Goal: Transaction & Acquisition: Purchase product/service

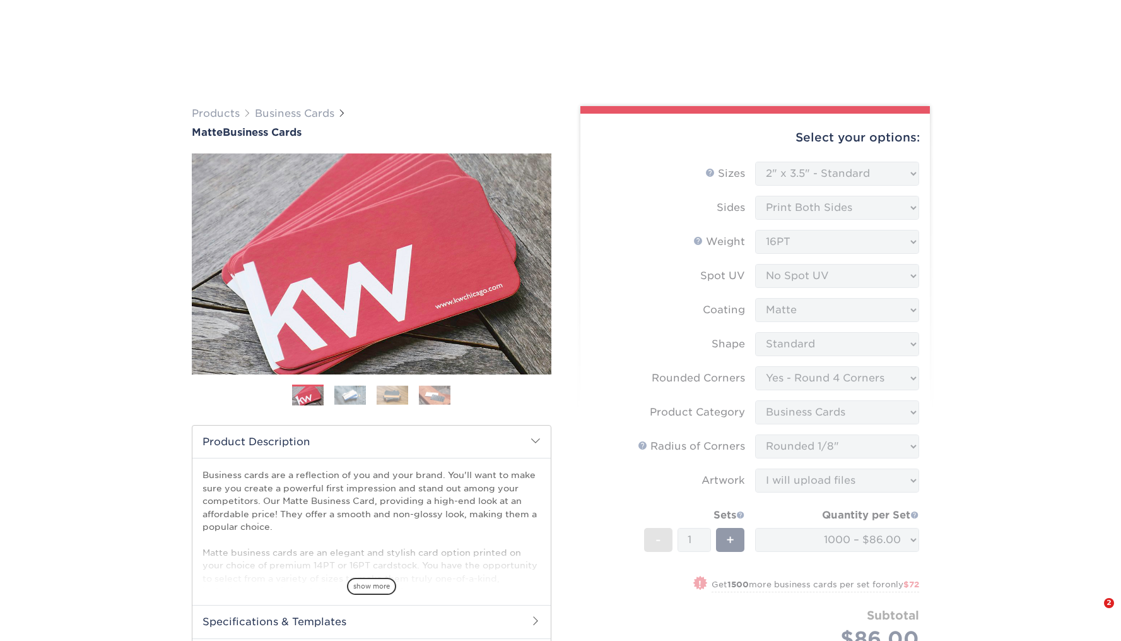
select select "2.00x3.50"
select select "7672df9e-0e0a-464d-8e1f-920c575e4da3"
select select "3b5148f1-0588-4f88-a218-97bcfdce65c1"
select select "589680c7-ee9a-431b-9d12-d7aeb1386a97"
select select "upload"
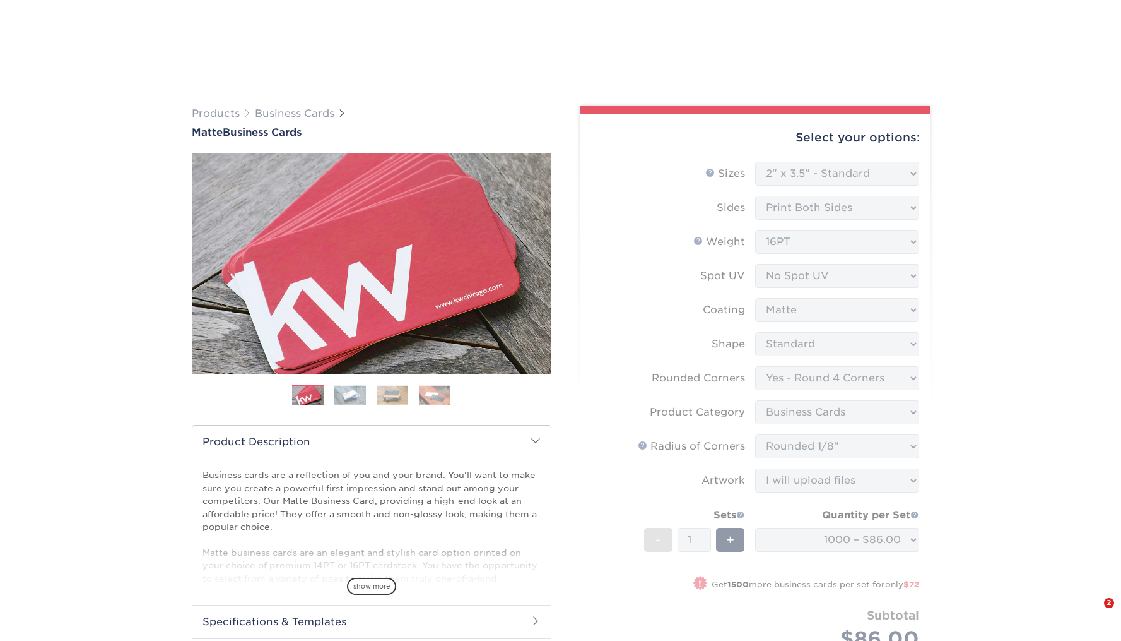
select select "1000 – $86.00"
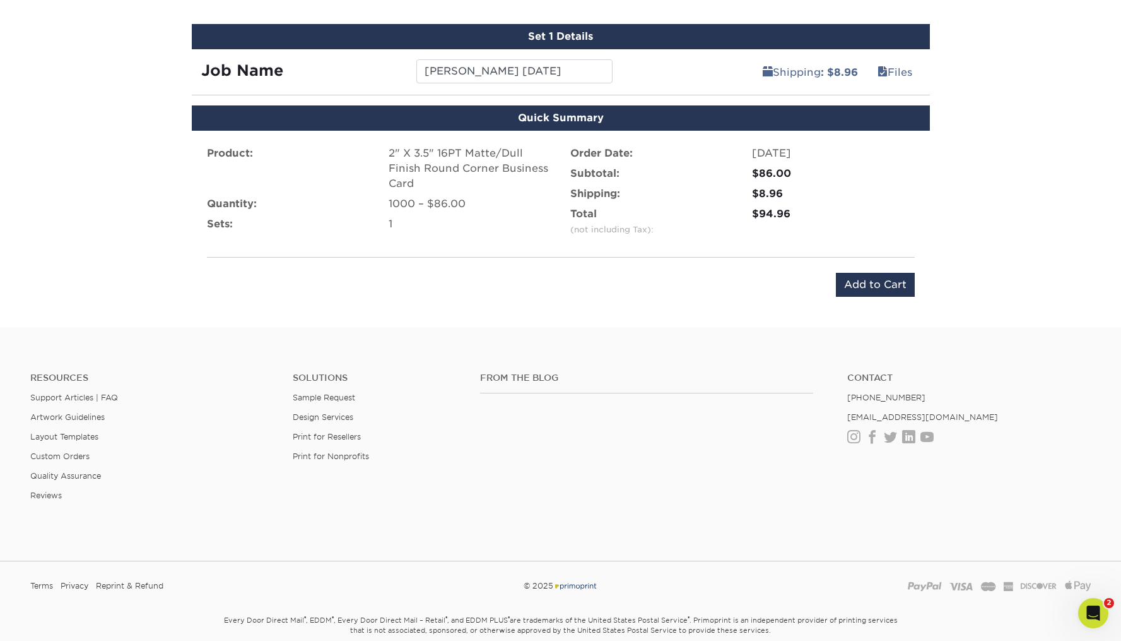
scroll to position [801, 0]
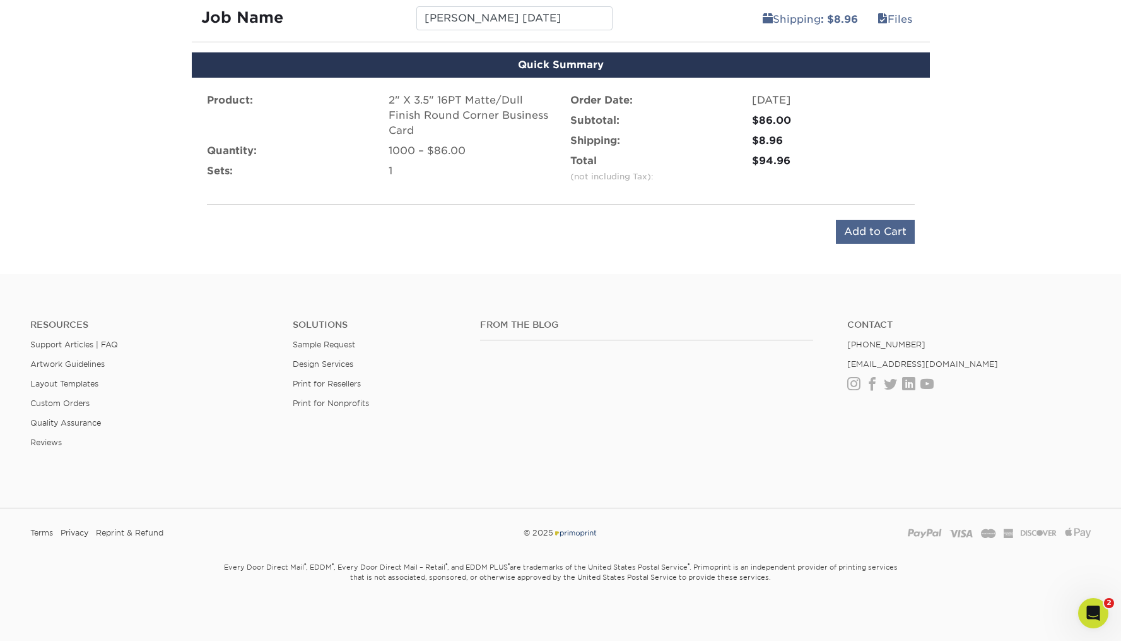
click at [887, 236] on input "Add to Cart" at bounding box center [875, 232] width 79 height 24
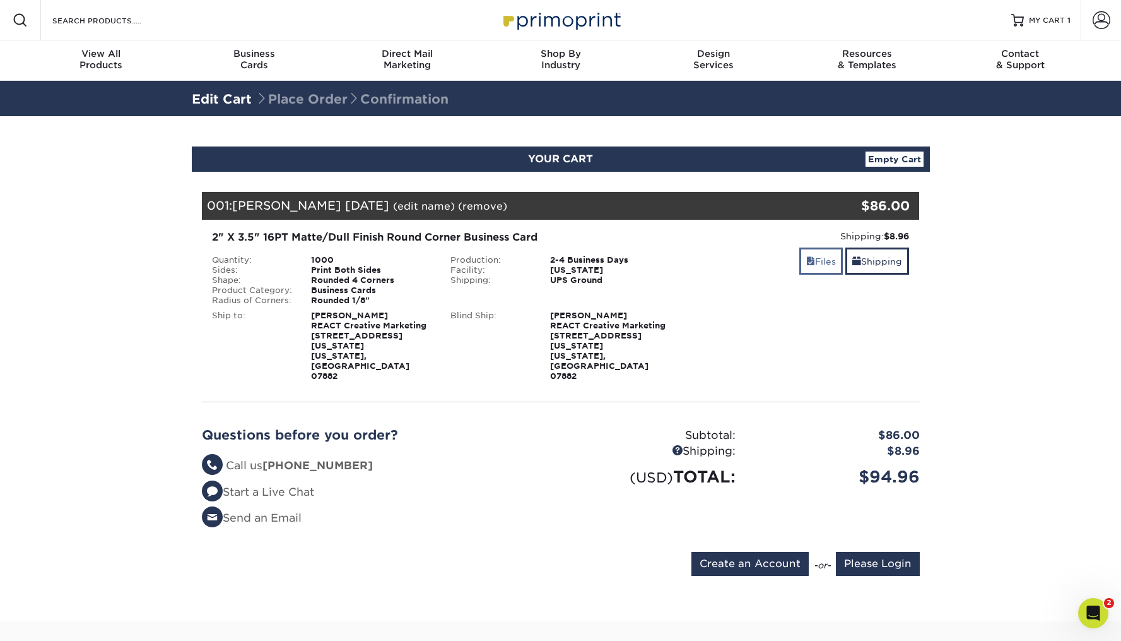
click at [817, 257] on link "Files" at bounding box center [822, 260] width 44 height 27
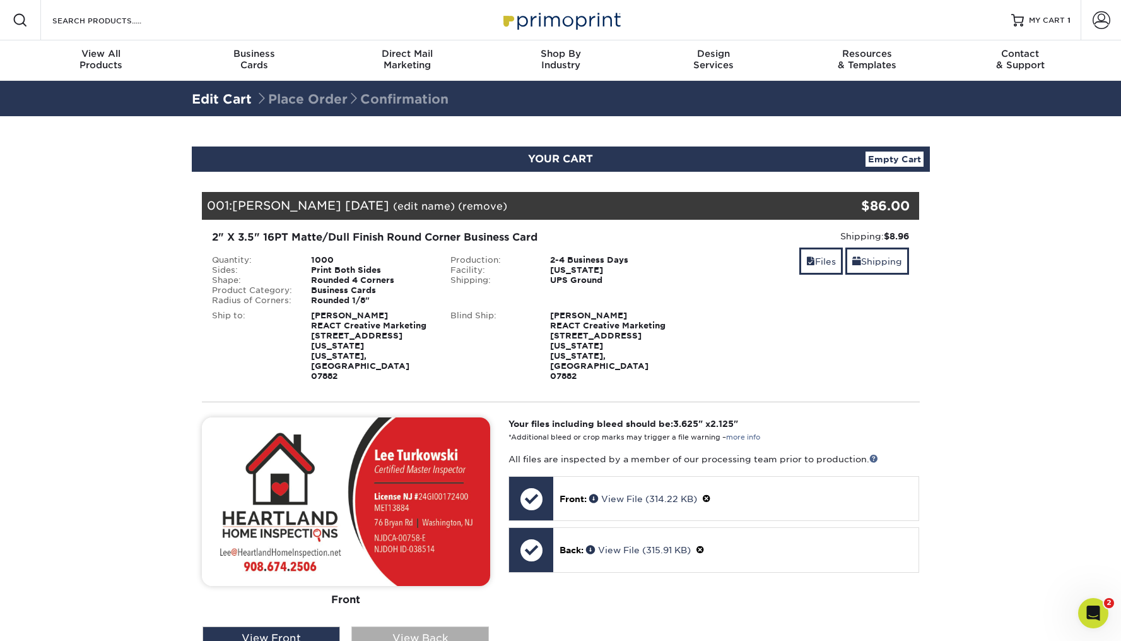
click at [391, 626] on div "View Back" at bounding box center [420, 638] width 138 height 24
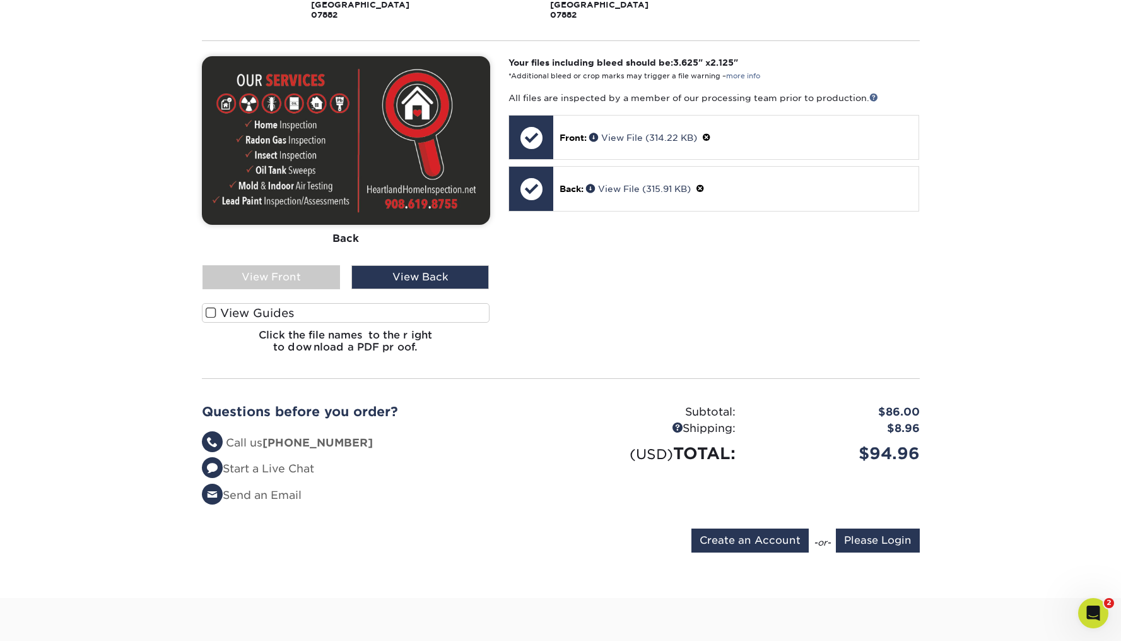
scroll to position [358, 0]
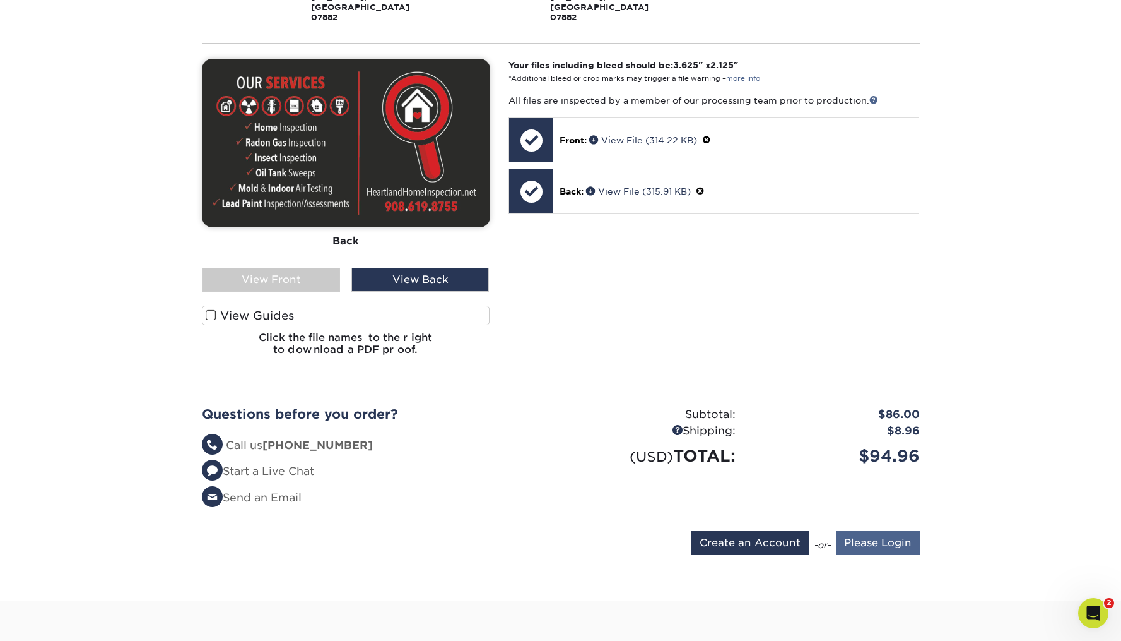
click at [885, 531] on input "Please Login" at bounding box center [878, 543] width 84 height 24
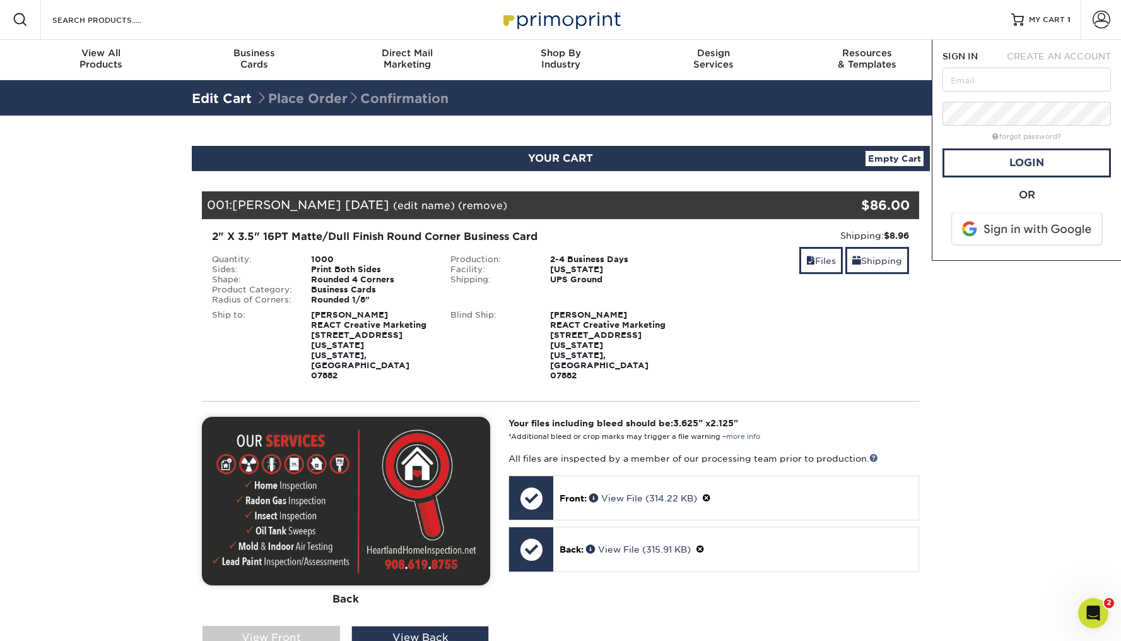
scroll to position [0, 0]
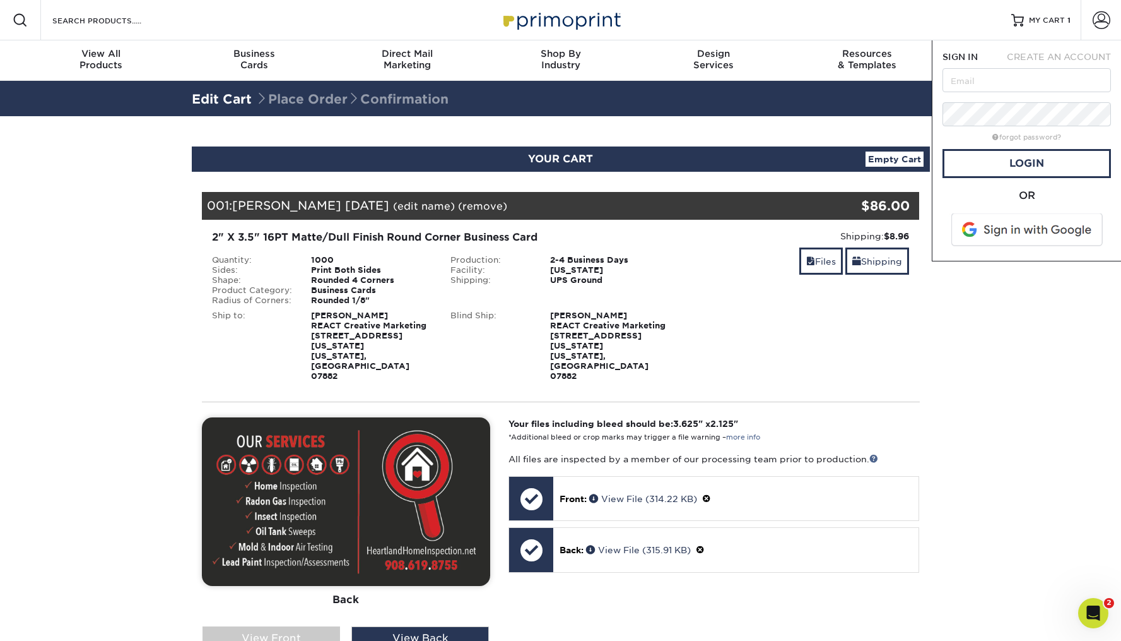
click at [967, 191] on div "OR" at bounding box center [1027, 195] width 168 height 15
click at [1003, 226] on span at bounding box center [1028, 229] width 161 height 33
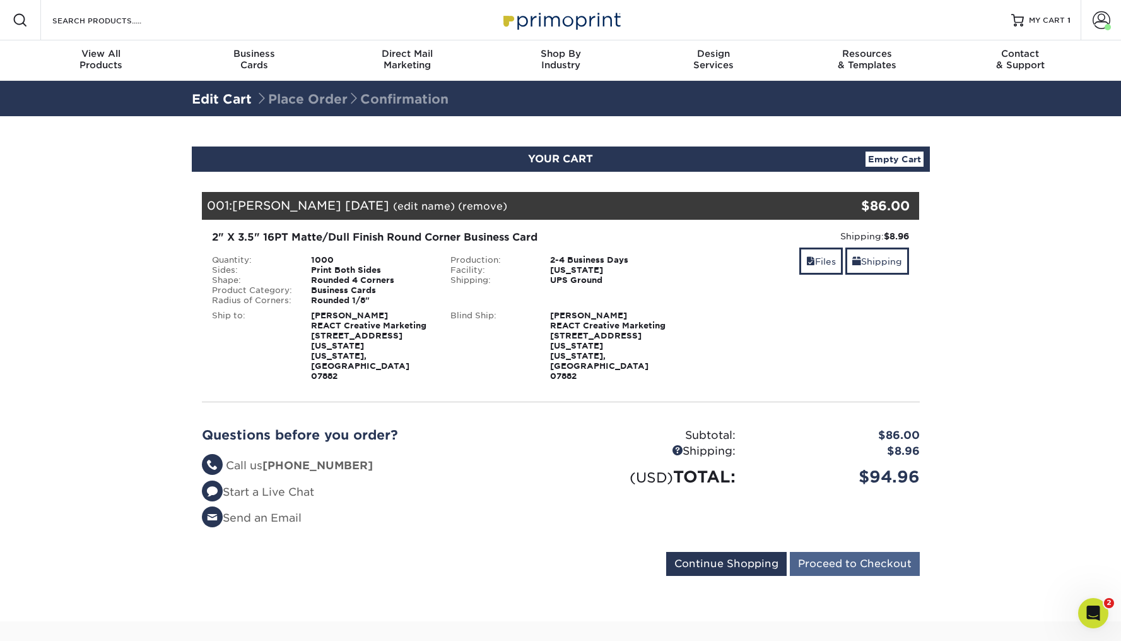
click at [858, 552] on input "Proceed to Checkout" at bounding box center [855, 564] width 130 height 24
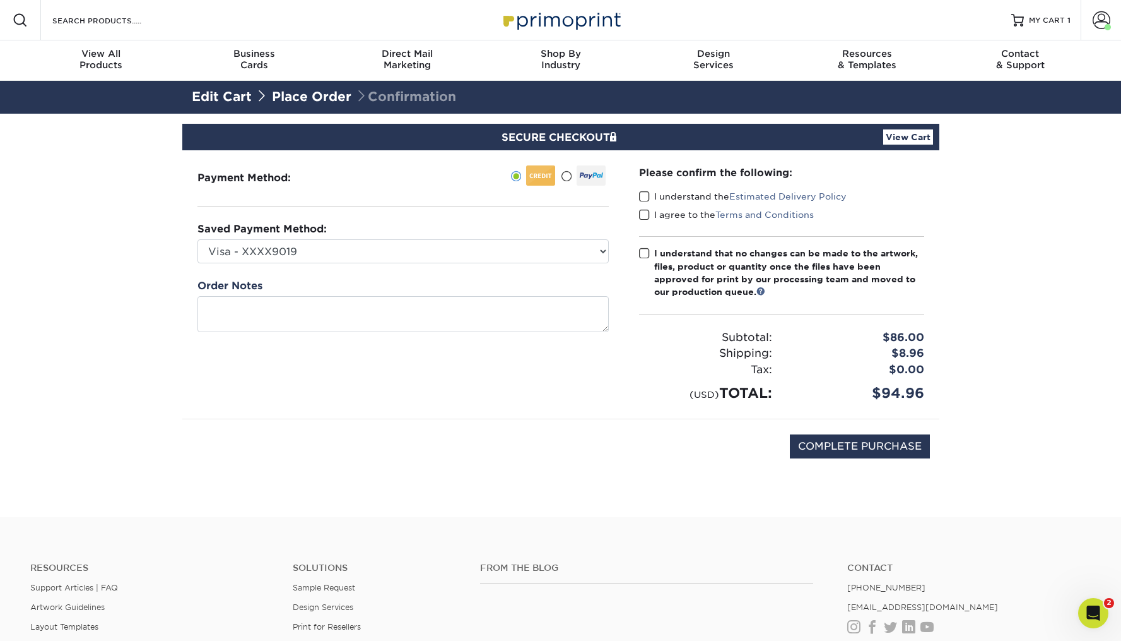
click at [569, 178] on span at bounding box center [566, 176] width 11 height 12
click at [0, 0] on input "radio" at bounding box center [0, 0] width 0 height 0
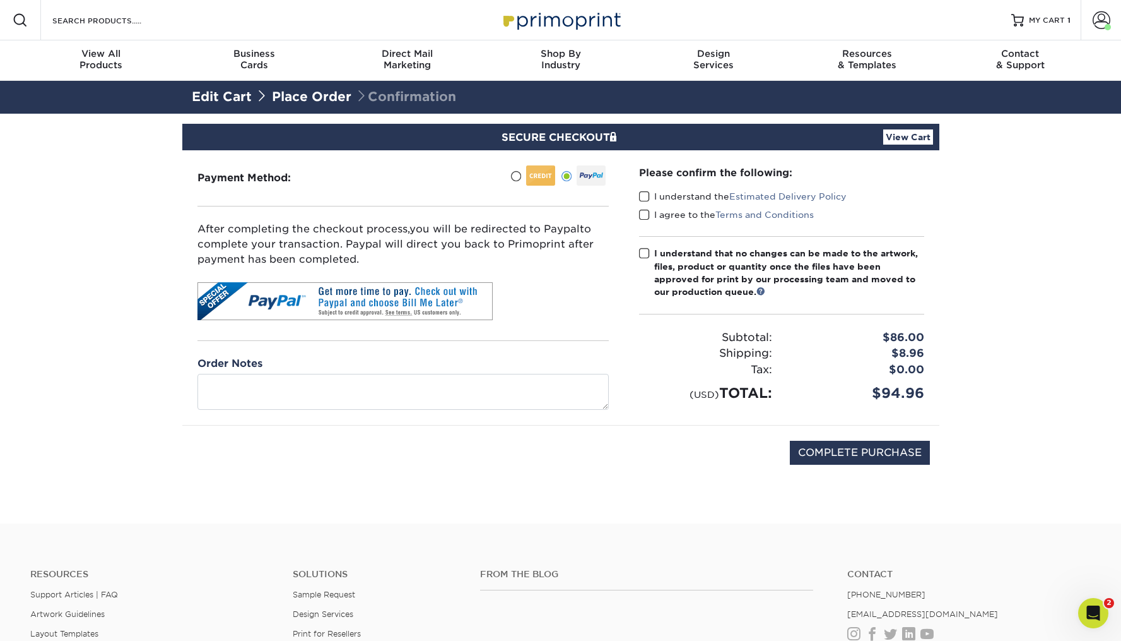
click at [645, 196] on span at bounding box center [644, 197] width 11 height 12
click at [0, 0] on input "I understand the Estimated Delivery Policy" at bounding box center [0, 0] width 0 height 0
click at [645, 215] on span at bounding box center [644, 215] width 11 height 12
click at [0, 0] on input "I agree to the Terms and Conditions" at bounding box center [0, 0] width 0 height 0
click at [644, 253] on span at bounding box center [644, 253] width 11 height 12
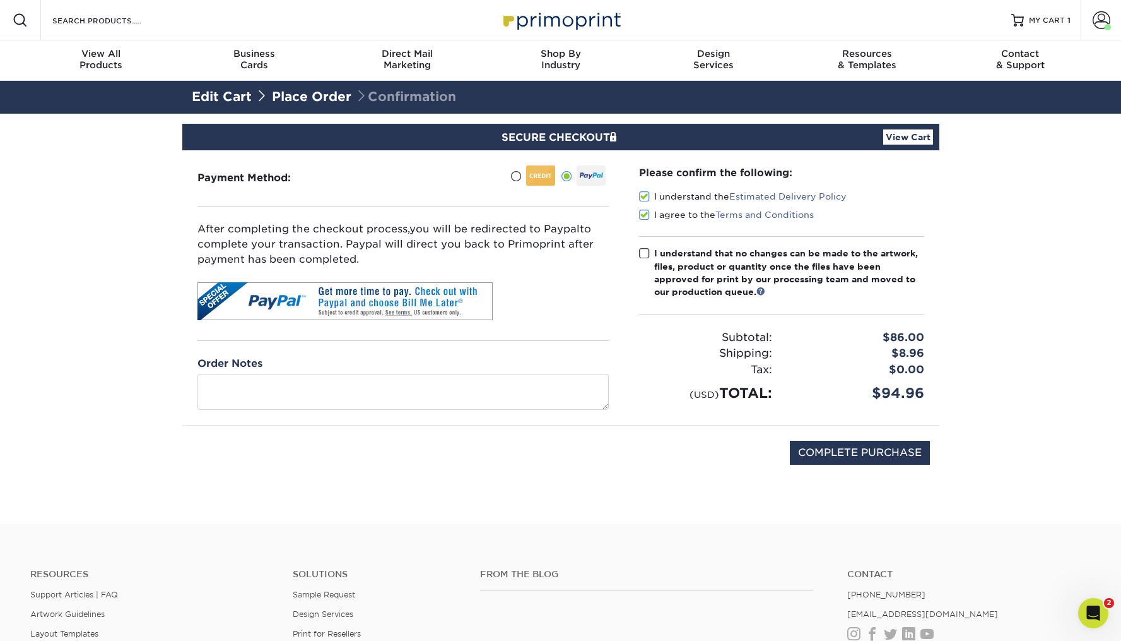
click at [0, 0] on input "I understand that no changes can be made to the artwork, files, product or quan…" at bounding box center [0, 0] width 0 height 0
click at [877, 450] on input "COMPLETE PURCHASE" at bounding box center [860, 452] width 140 height 24
type input "PROCESSING, PLEASE WAIT..."
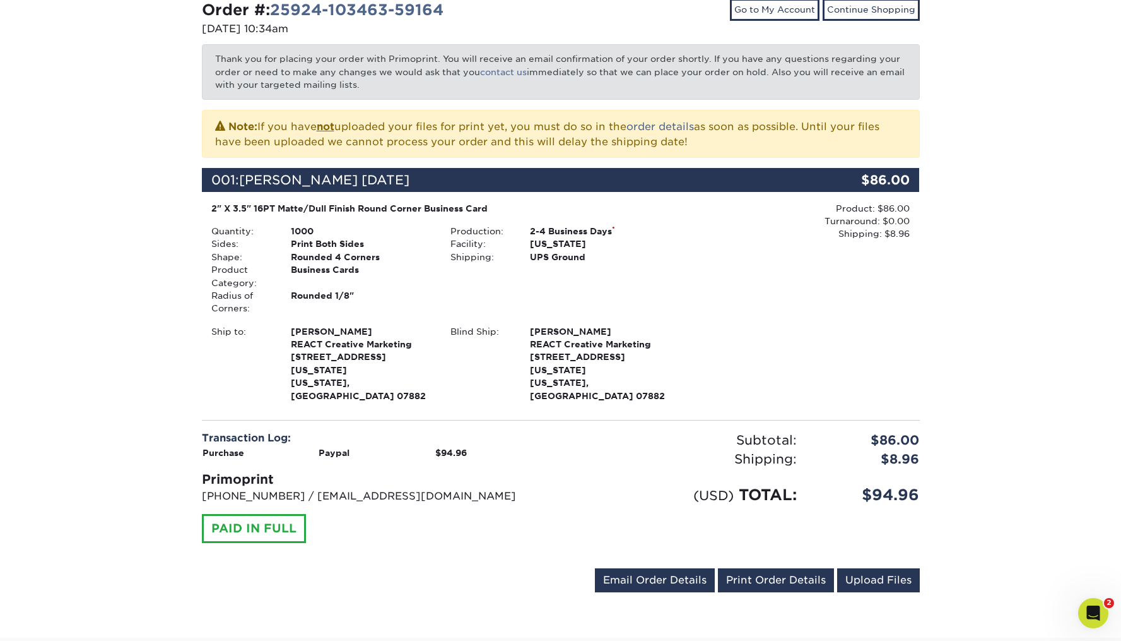
scroll to position [259, 0]
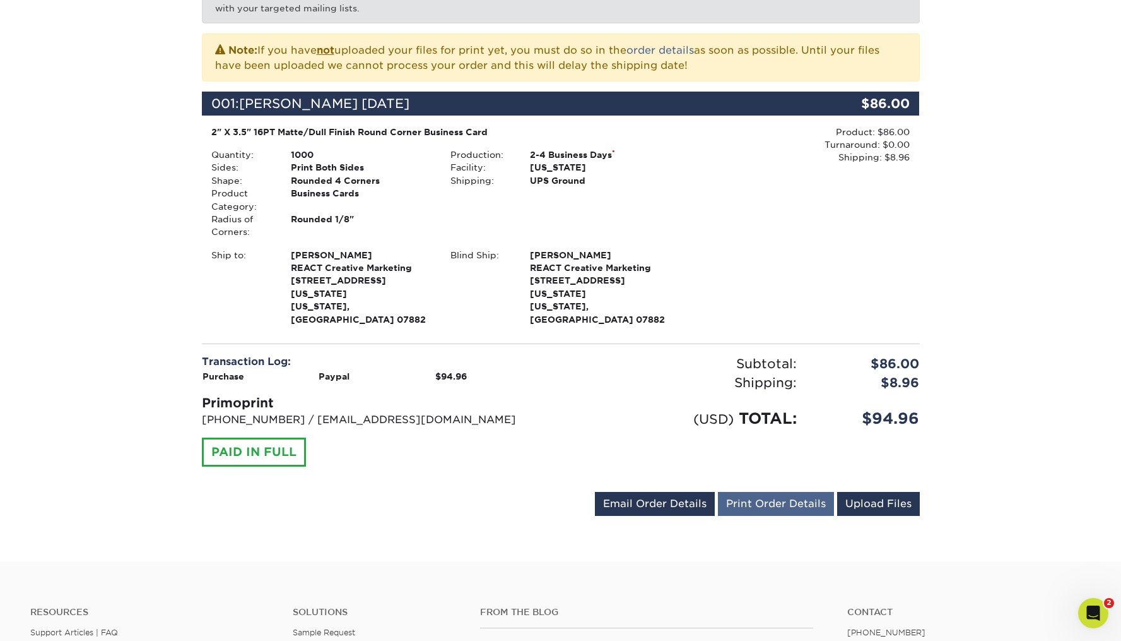
click at [754, 492] on link "Print Order Details" at bounding box center [776, 504] width 116 height 24
